Goal: Information Seeking & Learning: Learn about a topic

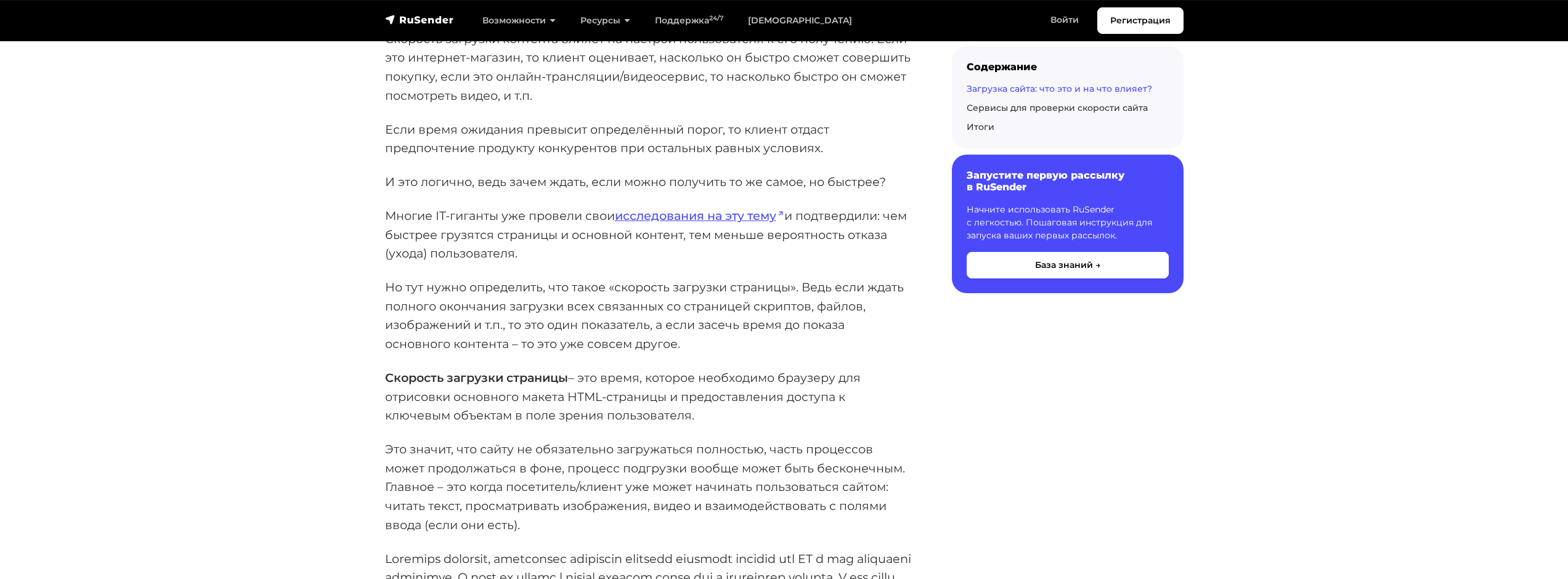
scroll to position [439, 0]
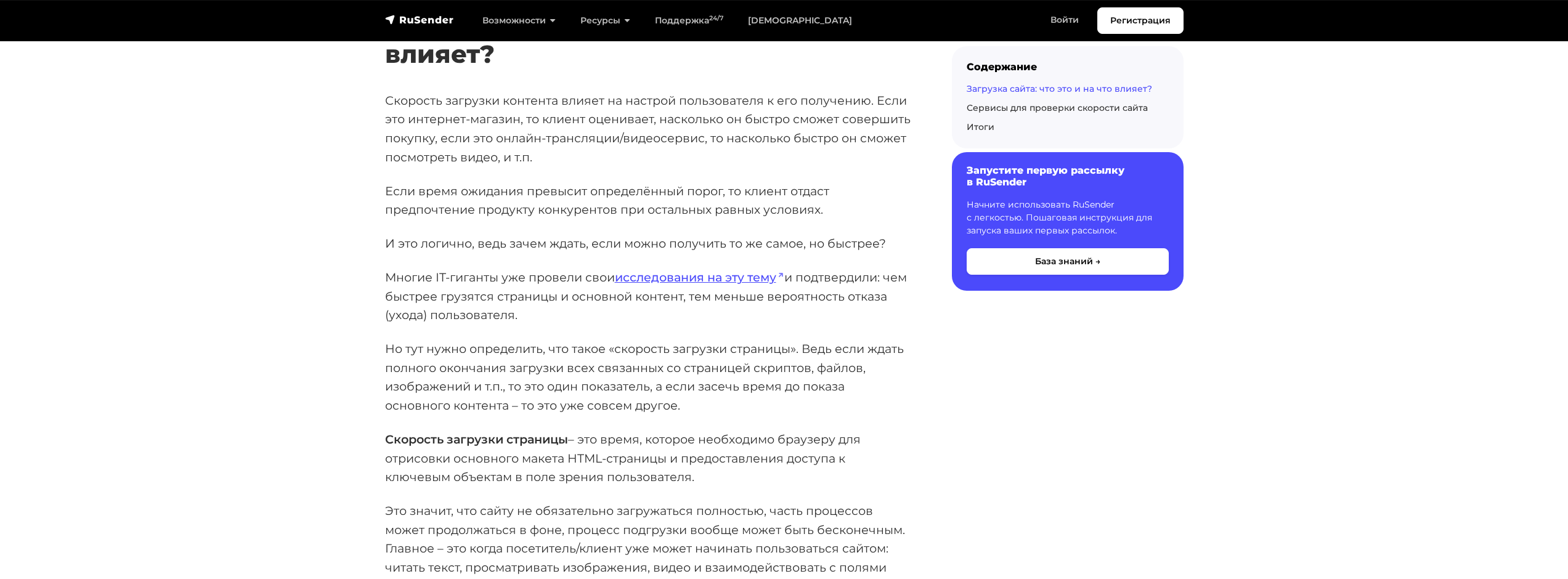
click at [1131, 249] on button "База знаний →" at bounding box center [1068, 261] width 202 height 27
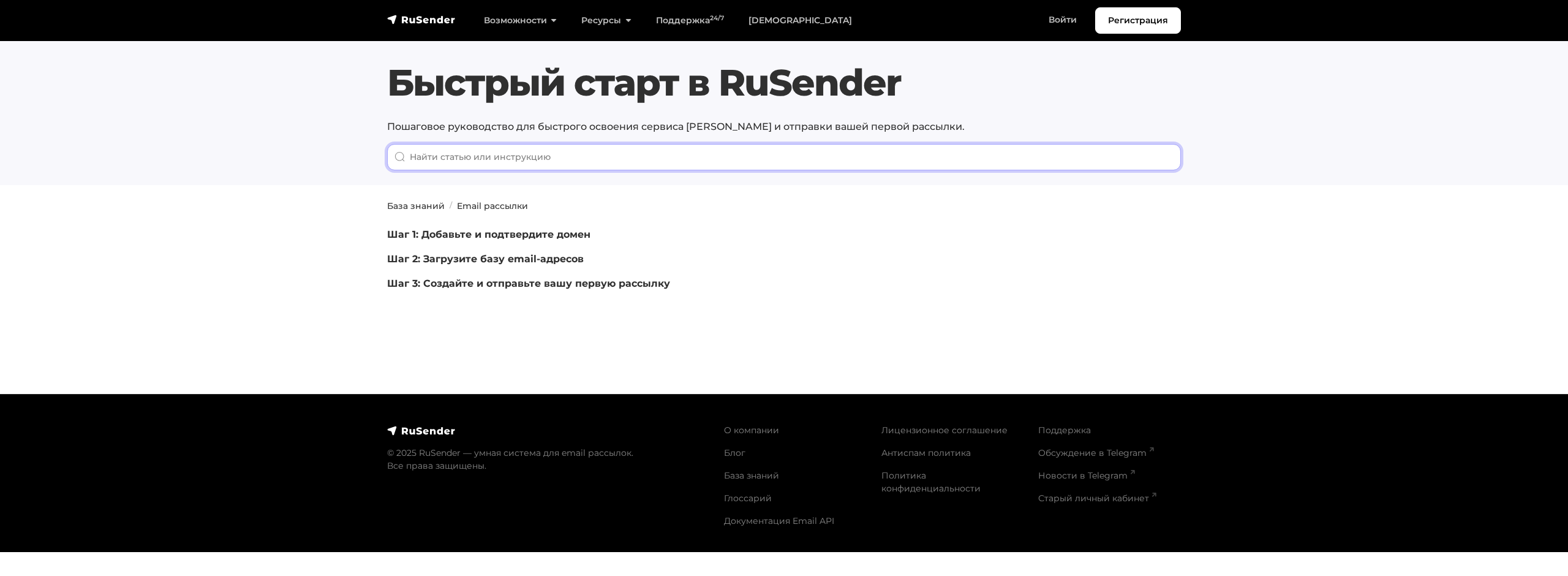
click at [753, 156] on input "When autocomplete results are available use up and down arrows to review and en…" at bounding box center [784, 157] width 794 height 27
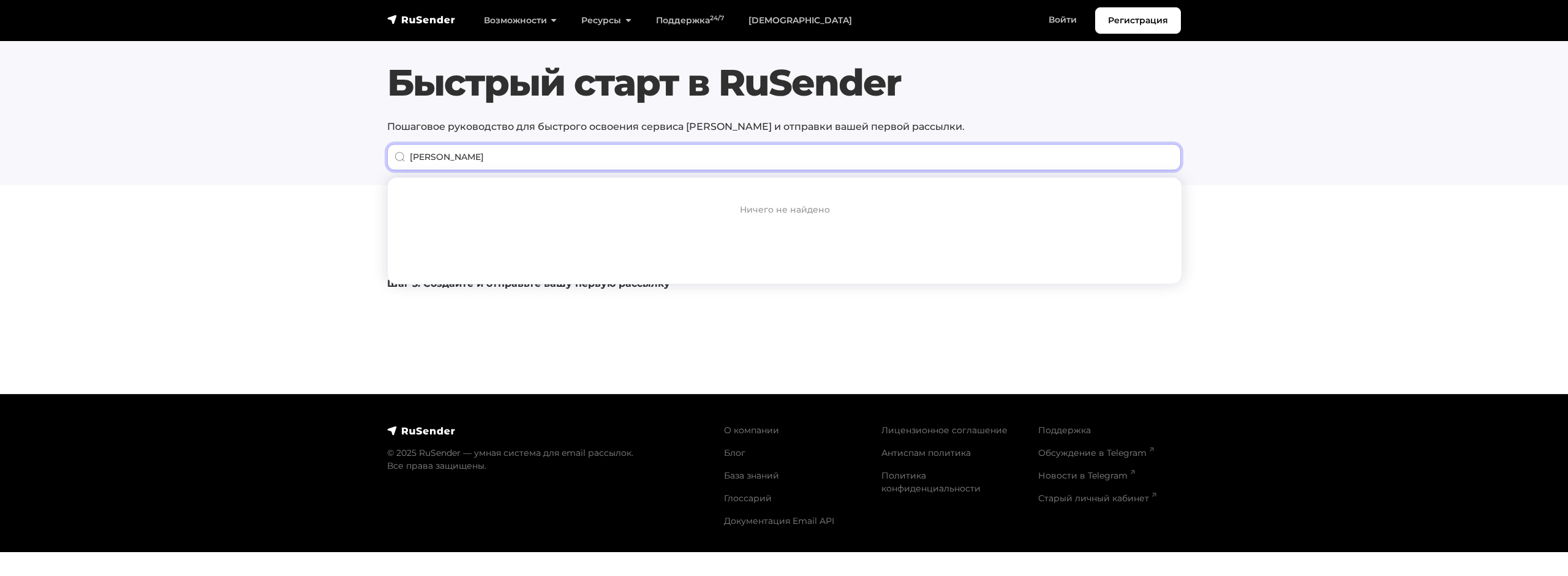
type input "Арина"
